Goal: Check status

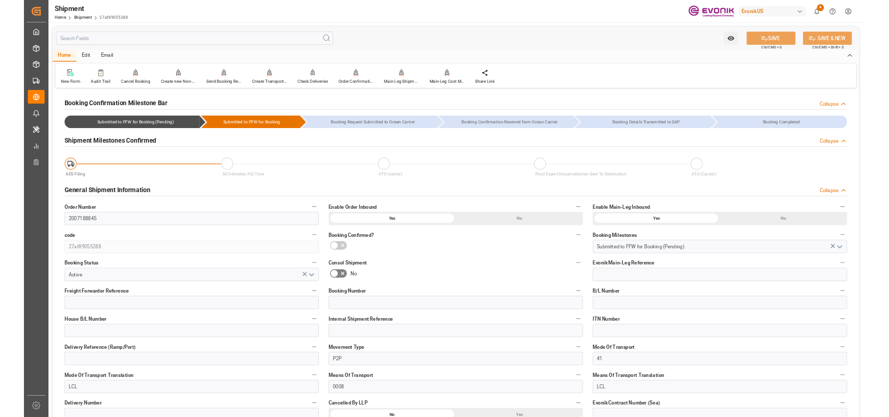
scroll to position [716, 0]
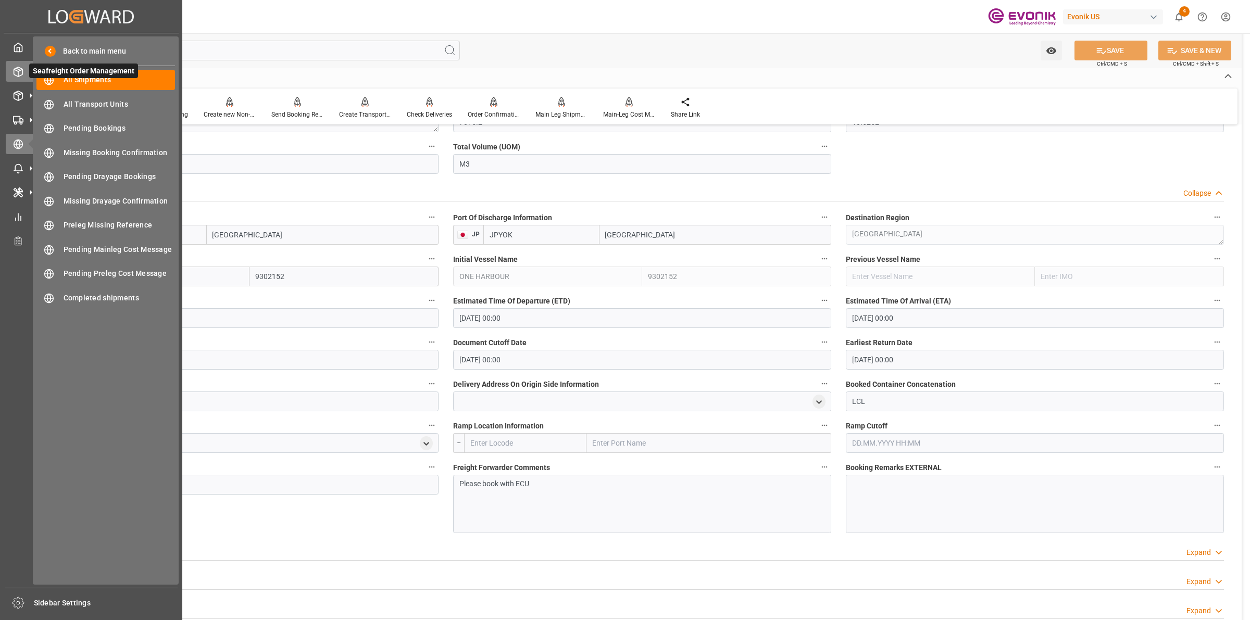
click at [16, 68] on line at bounding box center [18, 69] width 4 height 2
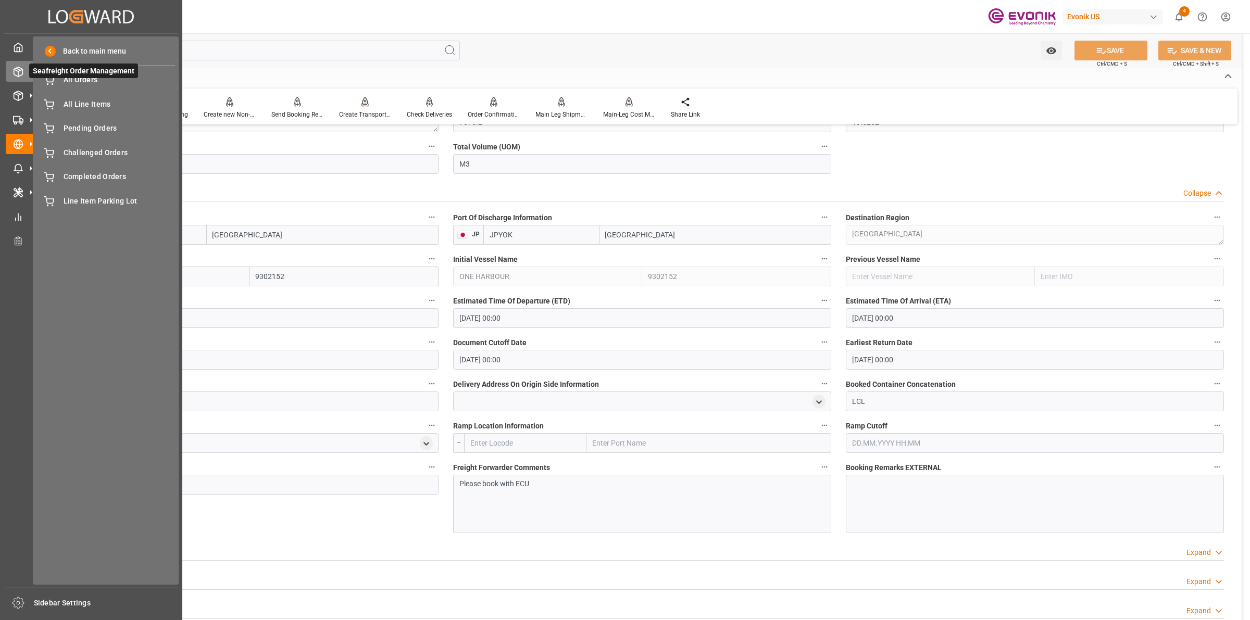
click at [74, 77] on span "Seafreight Order Management" at bounding box center [83, 71] width 109 height 15
click at [76, 81] on span "All Orders" at bounding box center [120, 79] width 112 height 11
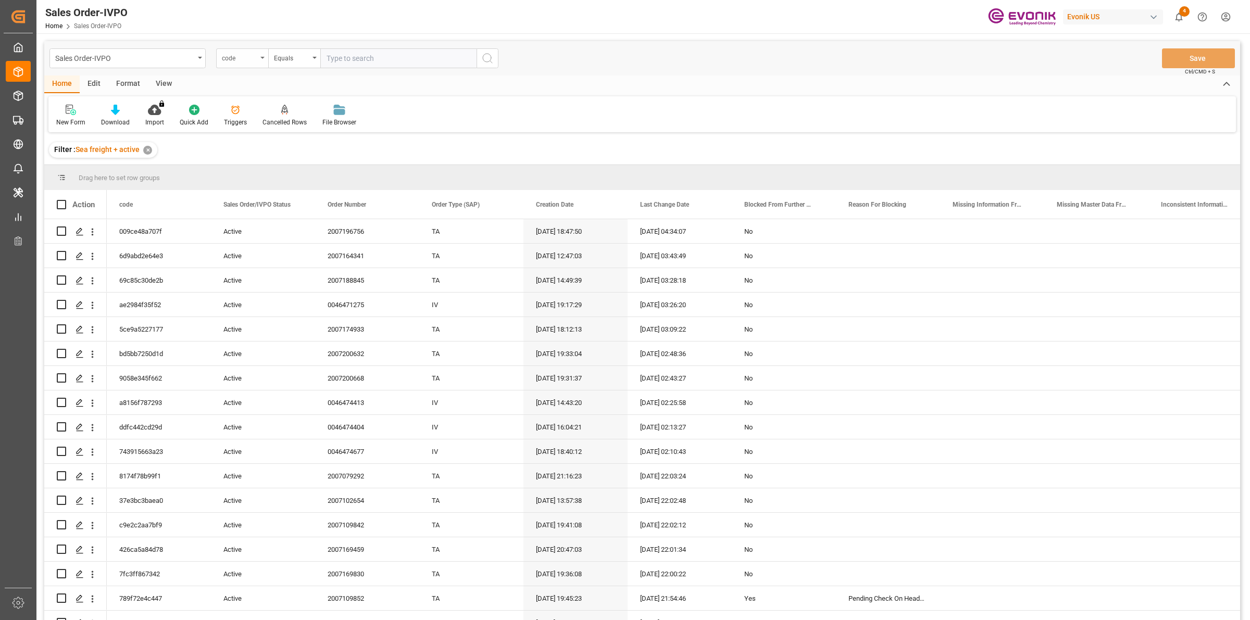
click at [251, 64] on div "code" at bounding box center [242, 58] width 52 height 20
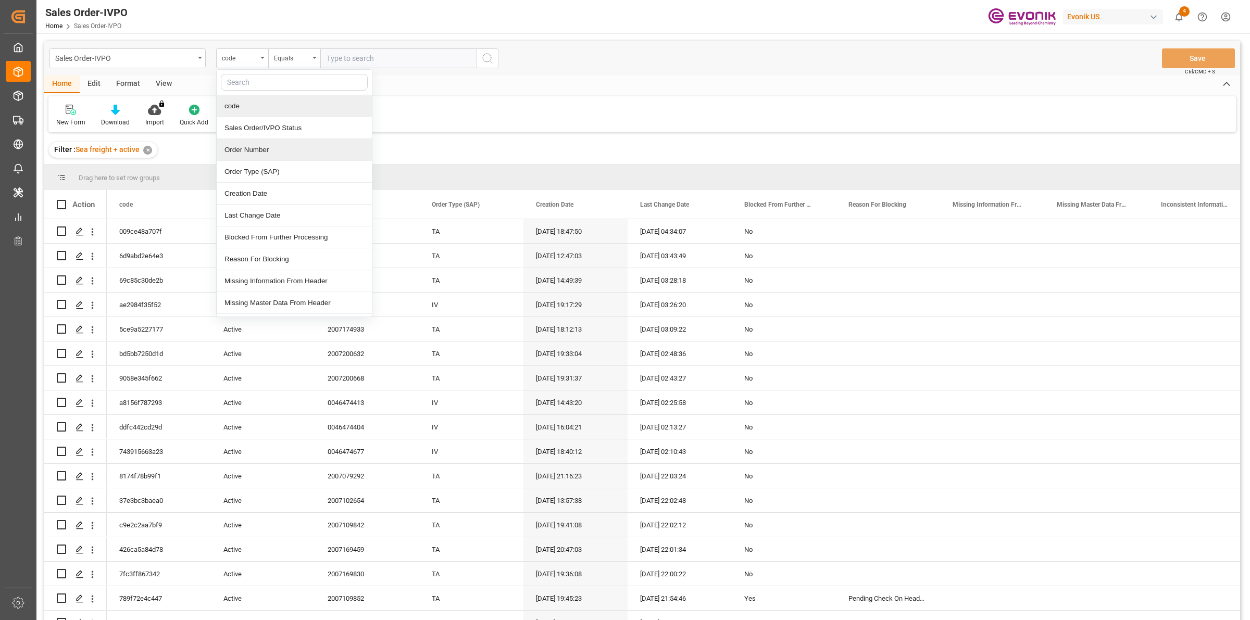
click at [256, 150] on div "Order Number" at bounding box center [294, 150] width 155 height 22
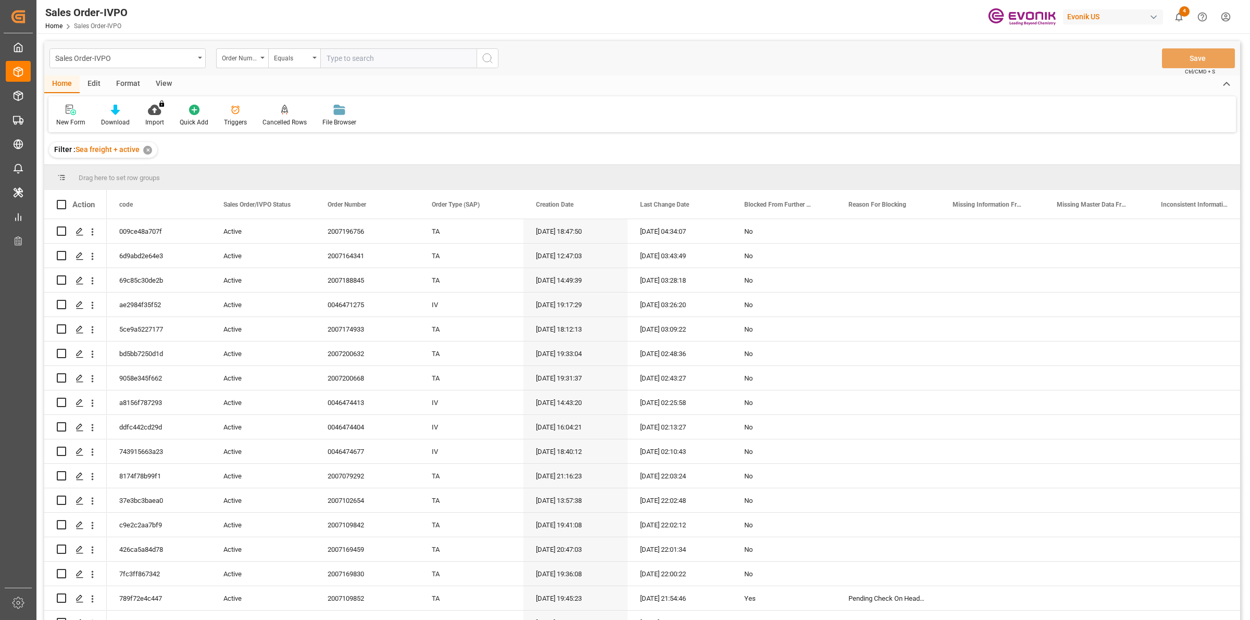
click at [366, 64] on input "text" at bounding box center [398, 58] width 156 height 20
paste input "2007196756"
type input "2007196756."
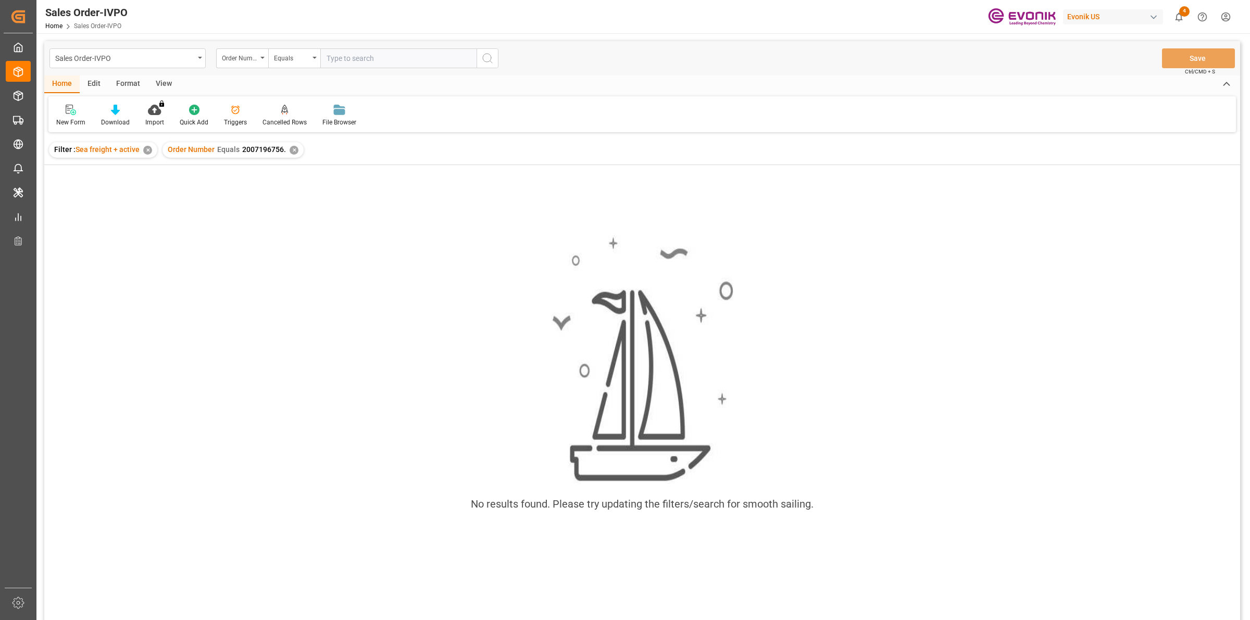
click at [284, 145] on div "Order Number Equals 2007196756. ✕" at bounding box center [232, 150] width 141 height 16
click at [287, 146] on div "Order Number Equals 2007196756. ✕" at bounding box center [232, 150] width 141 height 16
click at [353, 55] on input "text" at bounding box center [398, 58] width 156 height 20
click at [287, 157] on div "Order Number Equals 2007196756. ✕" at bounding box center [232, 150] width 141 height 16
click at [293, 149] on div "✕" at bounding box center [294, 150] width 9 height 9
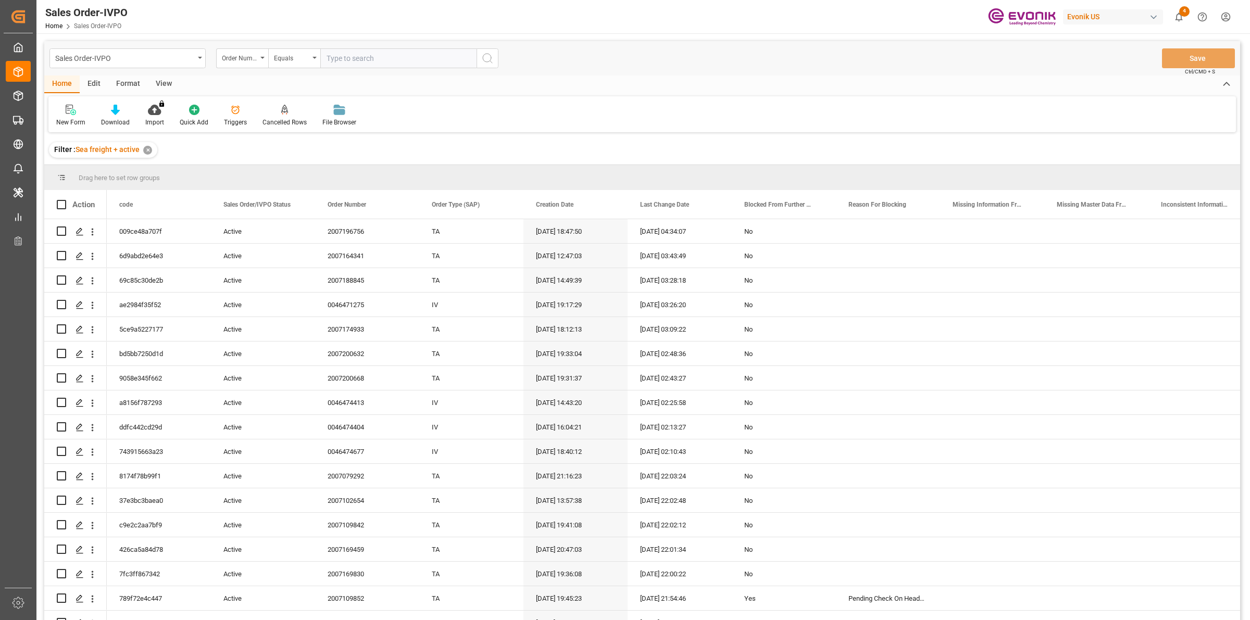
click at [371, 58] on input "text" at bounding box center [398, 58] width 156 height 20
paste input "2007196756"
type input "2007196756"
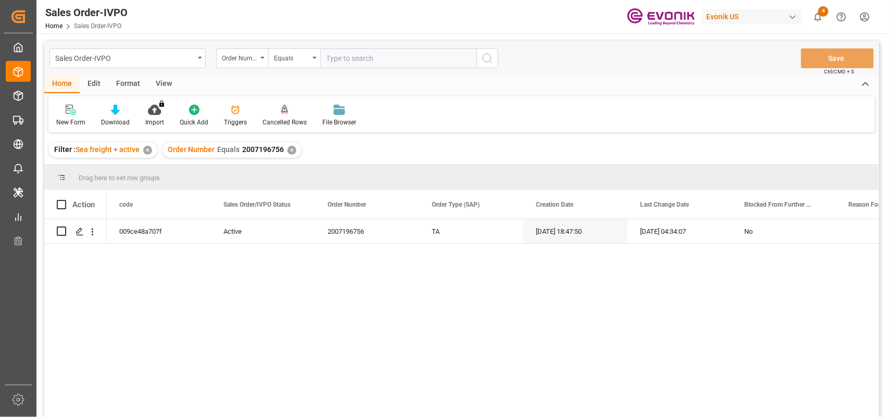
click at [212, 271] on div "009ce48a707f Active 2007196756 TA [DATE] 18:47:50 [DATE] 04:34:07 No" at bounding box center [493, 321] width 772 height 205
click at [76, 234] on icon "Press SPACE to select this row." at bounding box center [80, 232] width 8 height 8
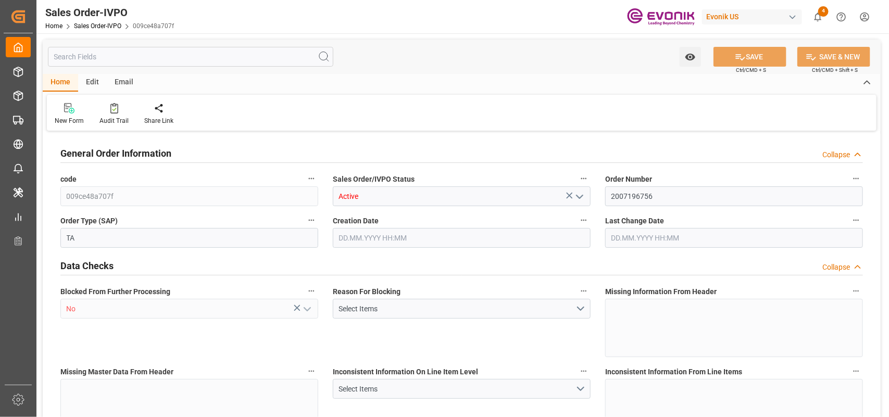
type input "IDJKT"
type input "0"
type input "1"
type input "2709.6"
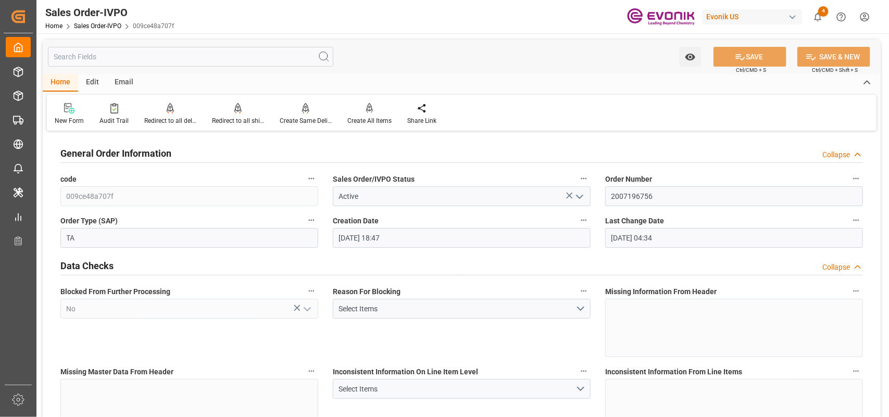
type input "[DATE] 18:47"
type input "[DATE] 04:34"
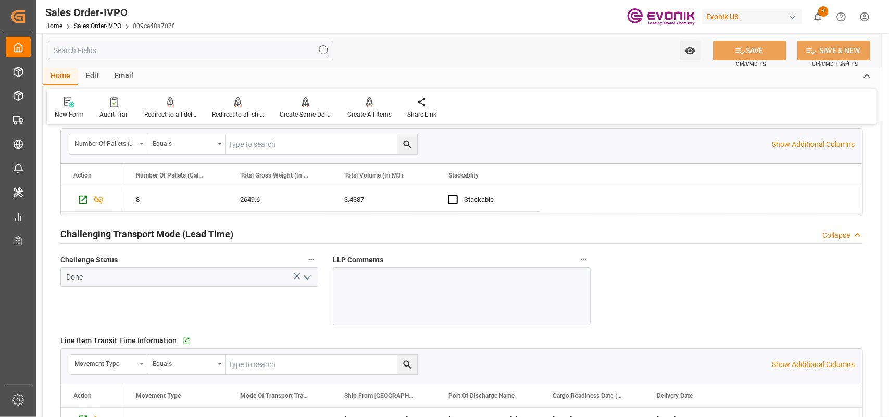
scroll to position [1693, 0]
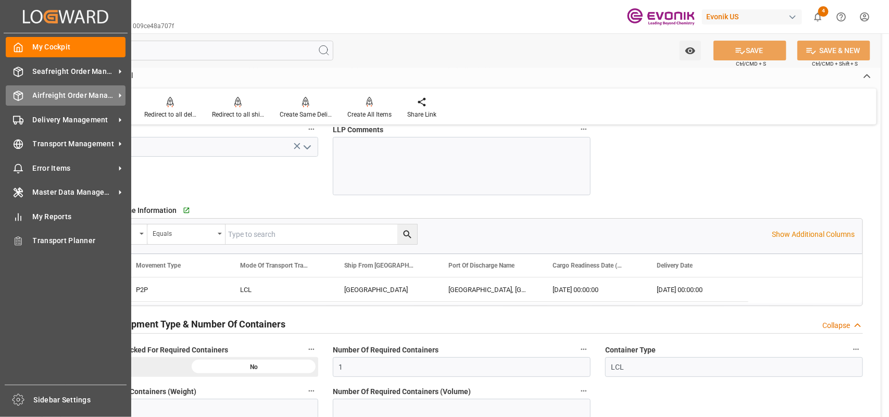
click at [17, 98] on icon at bounding box center [18, 96] width 10 height 10
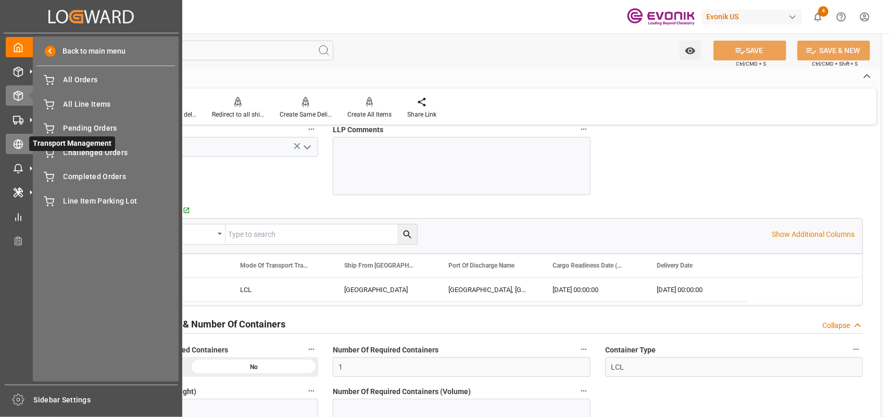
click at [22, 146] on icon at bounding box center [18, 144] width 10 height 10
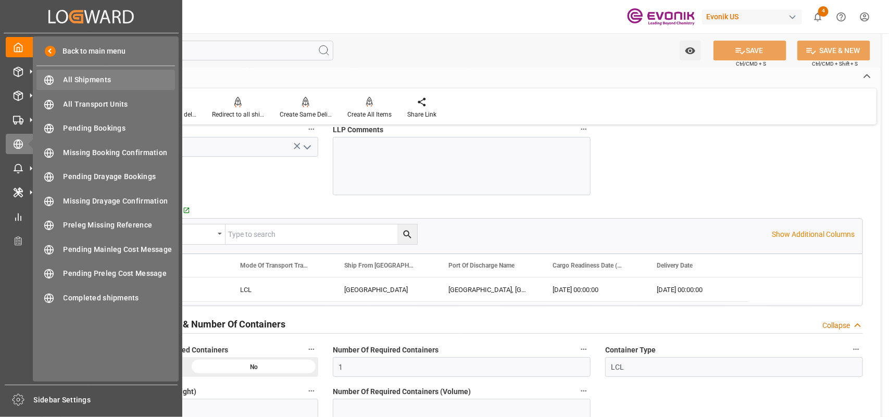
click at [63, 86] on div "All Shipments All Shipments" at bounding box center [105, 80] width 139 height 20
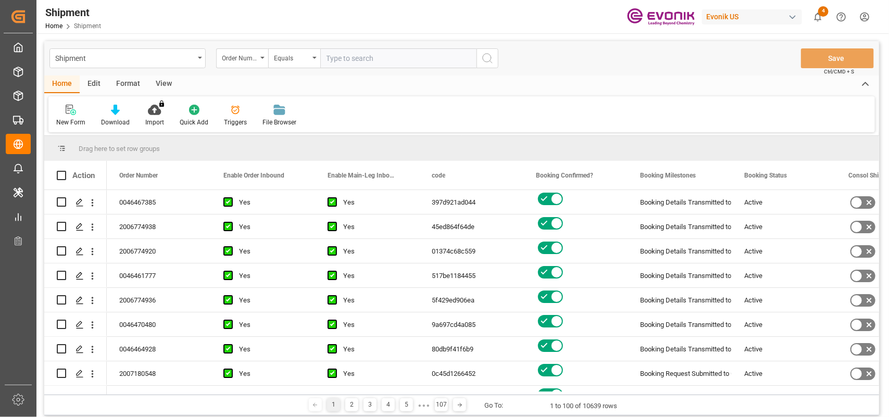
click at [343, 57] on input "text" at bounding box center [398, 58] width 156 height 20
paste input "2007196756"
type input "2007196756"
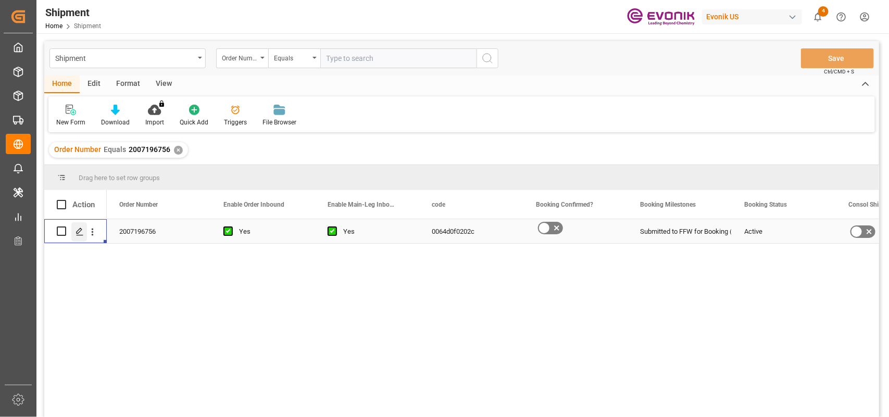
click at [77, 225] on div "Press SPACE to select this row." at bounding box center [79, 231] width 16 height 19
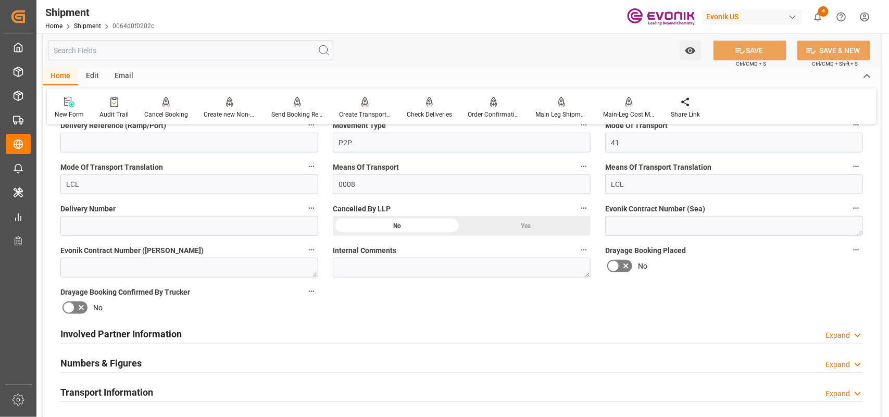
scroll to position [456, 0]
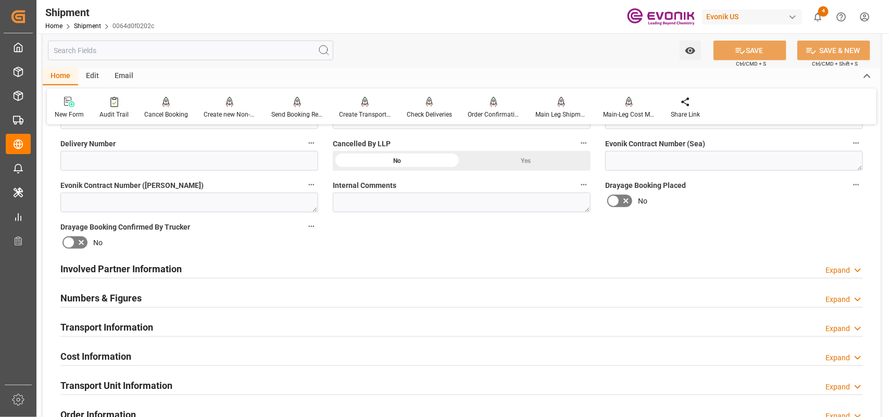
click at [130, 295] on h2 "Numbers & Figures" at bounding box center [100, 298] width 81 height 14
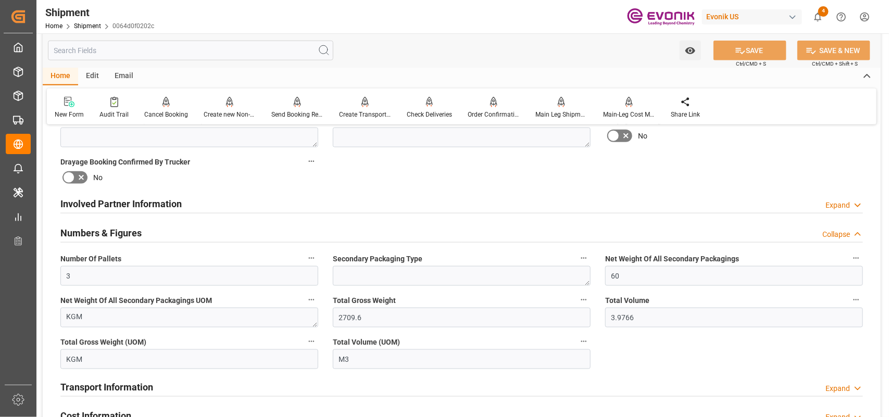
scroll to position [651, 0]
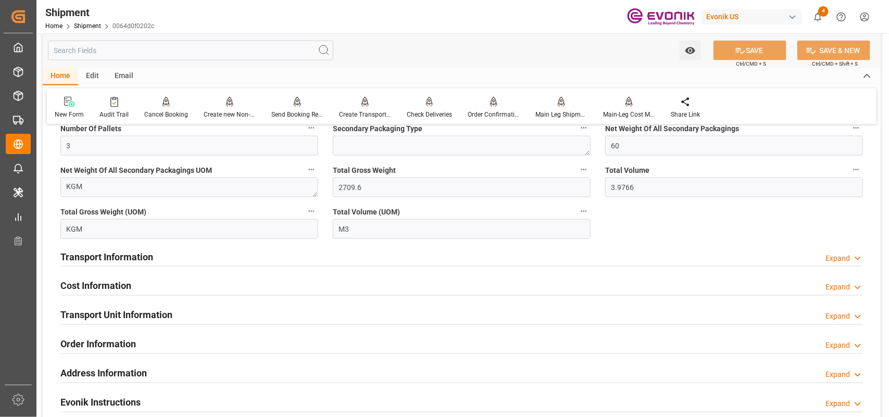
click at [219, 258] on div "Transport Information Expand" at bounding box center [461, 256] width 803 height 20
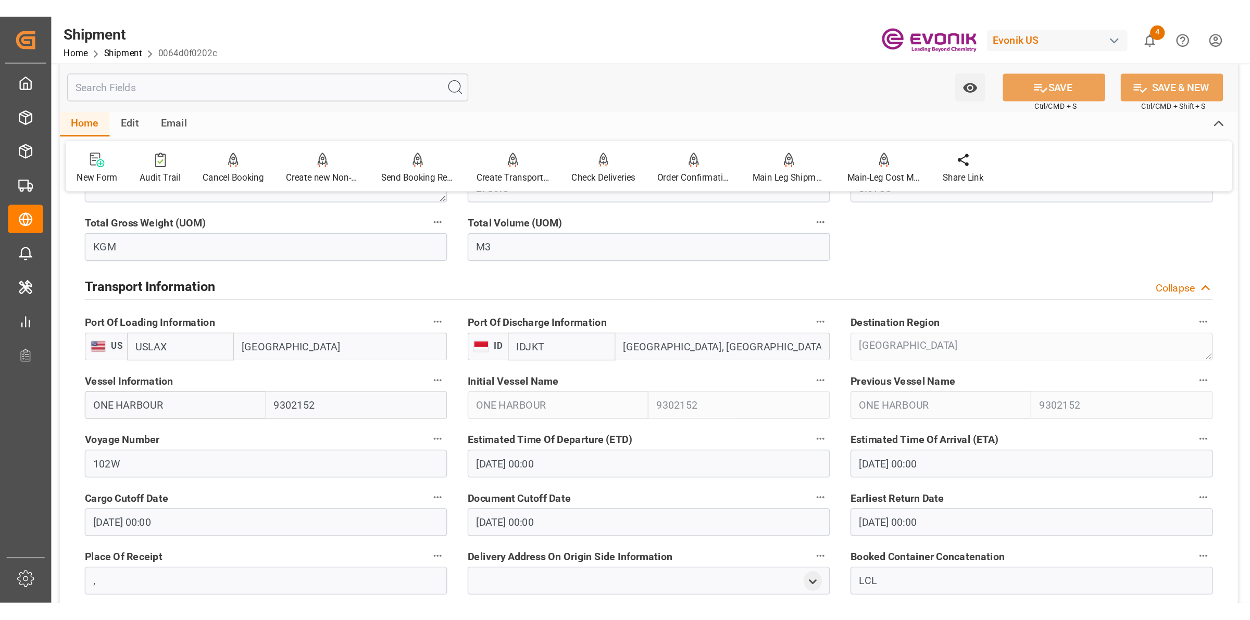
scroll to position [456, 0]
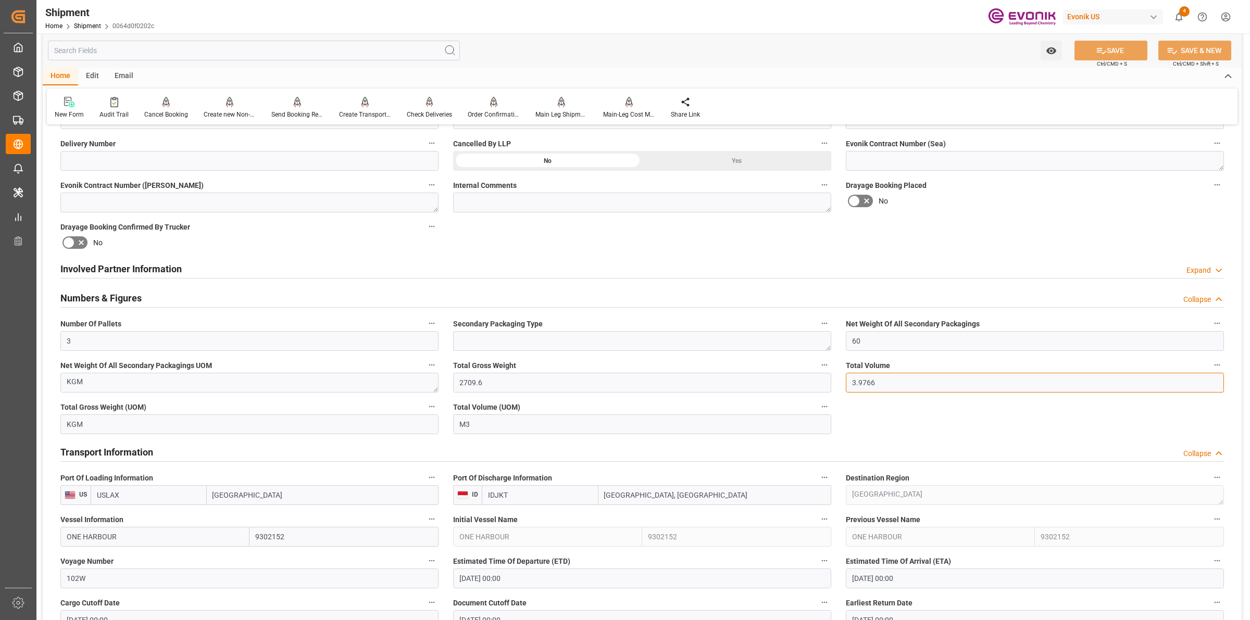
drag, startPoint x: 882, startPoint y: 382, endPoint x: 805, endPoint y: 383, distance: 76.6
click at [805, 383] on div "Booking Confirmation Milestone Bar Collapse Submitted to FFW for Booking (Pendi…" at bounding box center [642, 444] width 1199 height 1532
click at [883, 386] on input "3.9766" at bounding box center [1035, 383] width 378 height 20
